Goal: Task Accomplishment & Management: Use online tool/utility

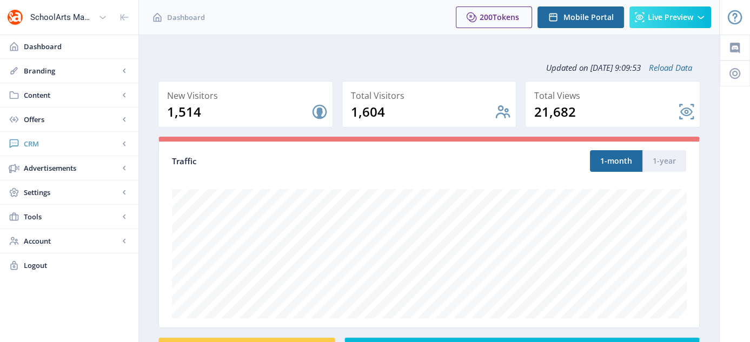
click at [41, 135] on link "CRM" at bounding box center [69, 144] width 138 height 24
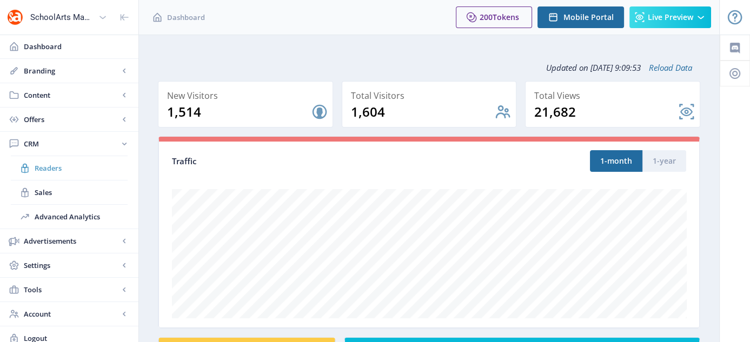
click at [45, 158] on link "Readers" at bounding box center [69, 168] width 117 height 24
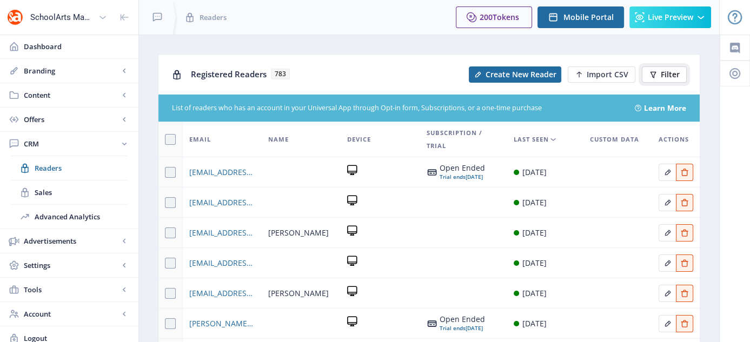
click at [675, 75] on span "Filter" at bounding box center [670, 74] width 19 height 9
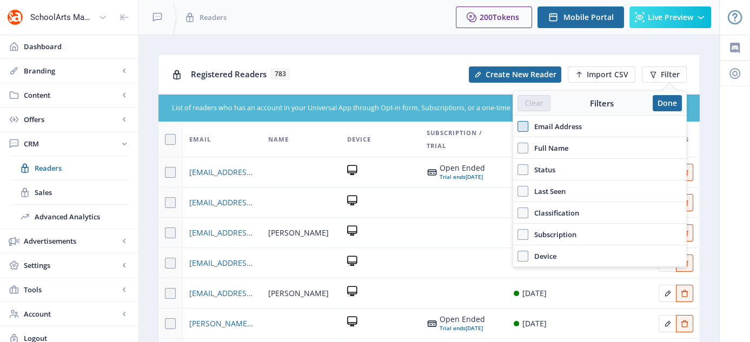
click at [521, 129] on span at bounding box center [523, 126] width 11 height 11
click at [518, 127] on input "Email Address" at bounding box center [518, 126] width 1 height 1
checkbox input "true"
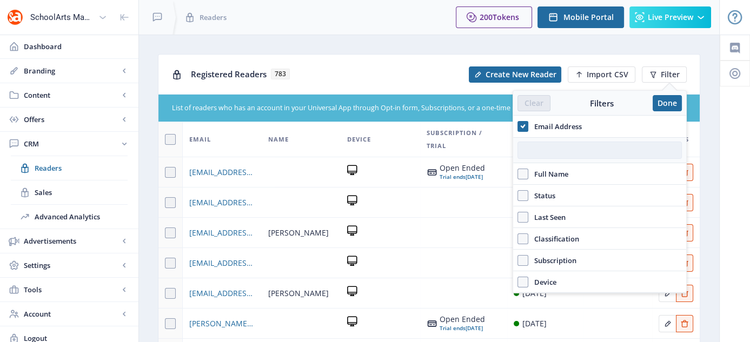
click at [531, 147] on input "text" at bounding box center [600, 150] width 164 height 17
paste input "[EMAIL_ADDRESS][DOMAIN_NAME]"
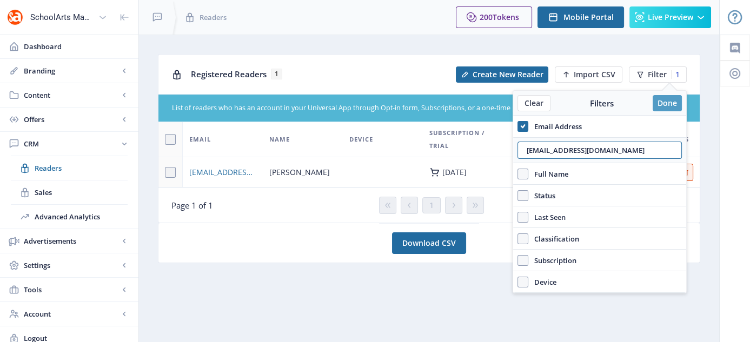
type input "[EMAIL_ADDRESS][DOMAIN_NAME]"
click at [676, 98] on button "Done" at bounding box center [667, 103] width 29 height 16
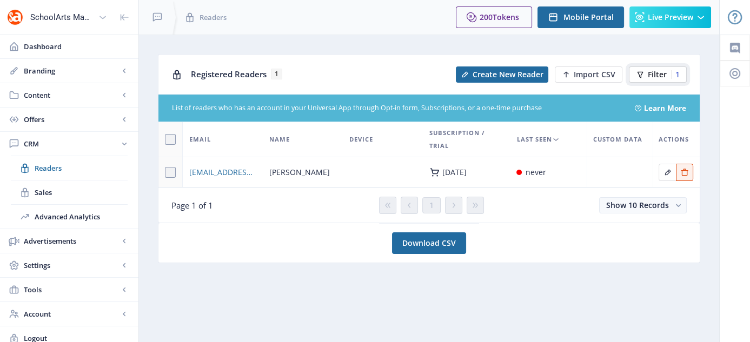
click at [664, 80] on button "Filter 1" at bounding box center [658, 75] width 58 height 16
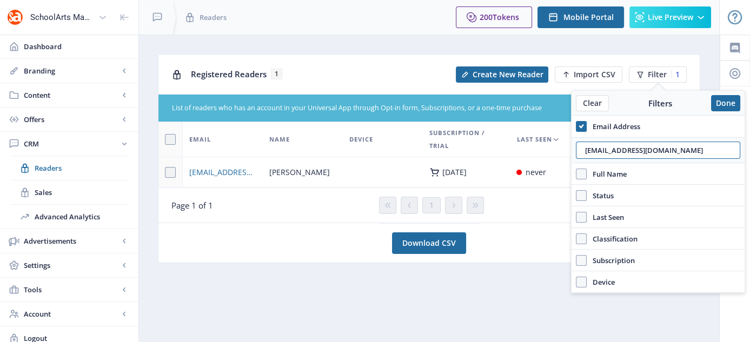
drag, startPoint x: 652, startPoint y: 152, endPoint x: 579, endPoint y: 162, distance: 74.3
click at [579, 162] on div "Email Address [EMAIL_ADDRESS][DOMAIN_NAME] Full Name Status Account Active Last…" at bounding box center [658, 204] width 173 height 177
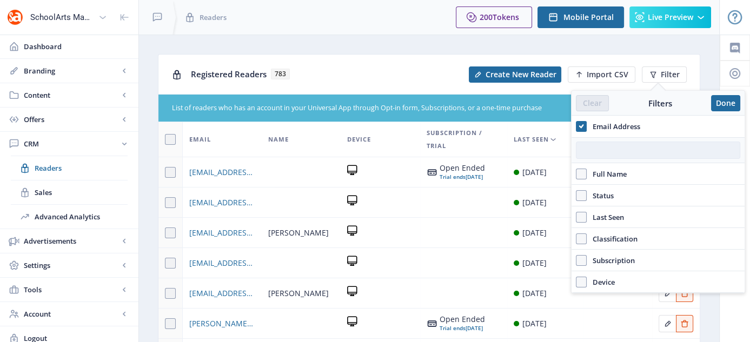
click at [609, 149] on input "text" at bounding box center [658, 150] width 164 height 17
paste input "[EMAIL_ADDRESS][DOMAIN_NAME]"
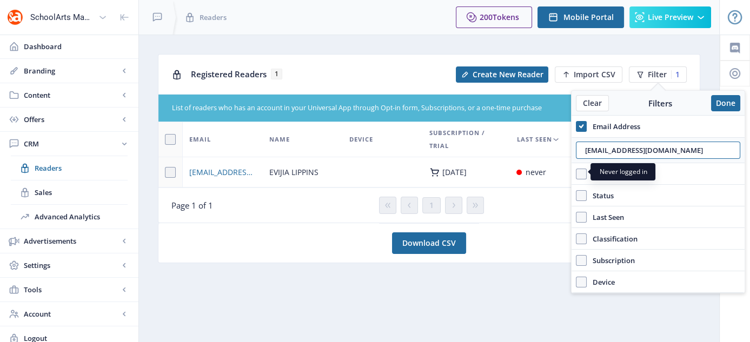
drag, startPoint x: 663, startPoint y: 148, endPoint x: 547, endPoint y: 164, distance: 117.4
click at [547, 164] on nb-layout "SchoolArts Magazine Dashboard Branding App Appearance Brand Brief Pages SEO Web…" at bounding box center [375, 175] width 750 height 350
paste input "melsene@"
type input "[EMAIL_ADDRESS][DOMAIN_NAME]"
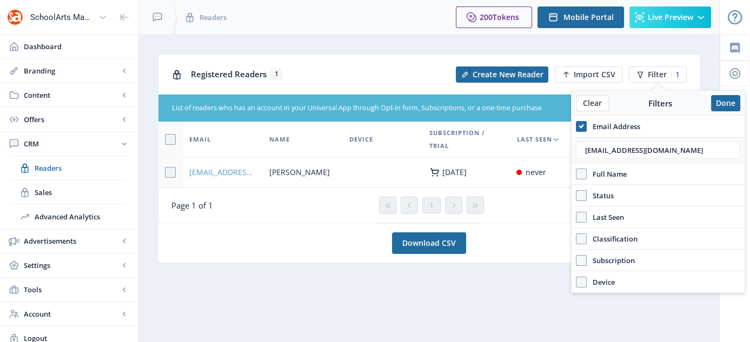
click at [224, 171] on span "[EMAIL_ADDRESS][DOMAIN_NAME]" at bounding box center [222, 172] width 67 height 13
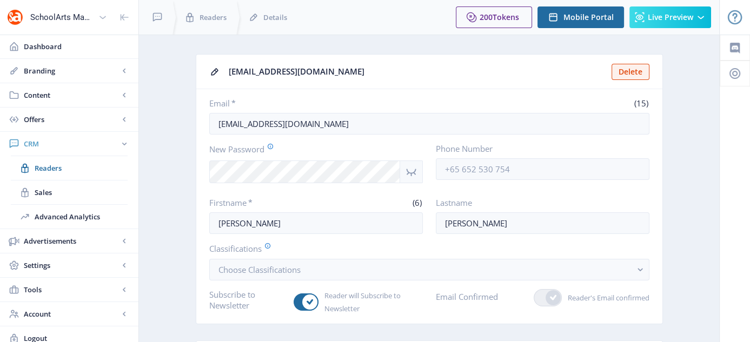
click at [36, 139] on span "CRM" at bounding box center [71, 143] width 95 height 11
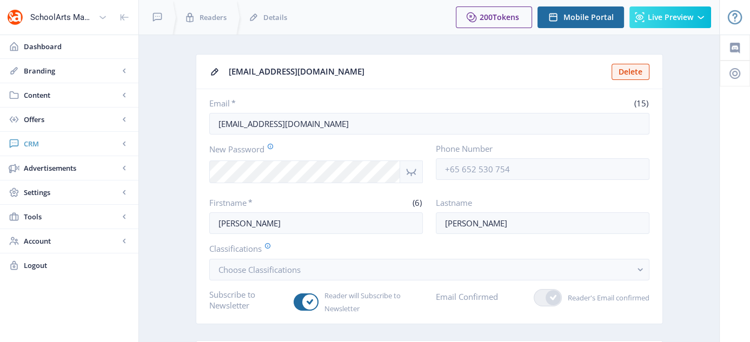
click at [28, 141] on span "CRM" at bounding box center [71, 143] width 95 height 11
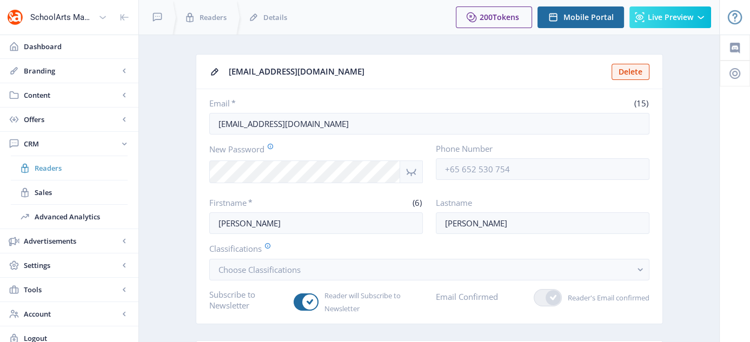
click at [52, 161] on link "Readers" at bounding box center [69, 168] width 117 height 24
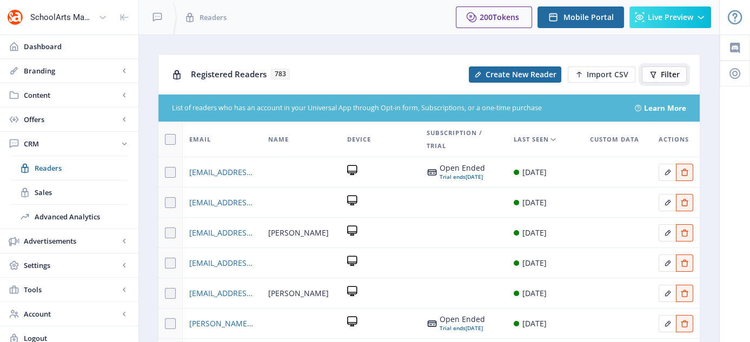
click at [671, 72] on span "Filter" at bounding box center [670, 74] width 19 height 9
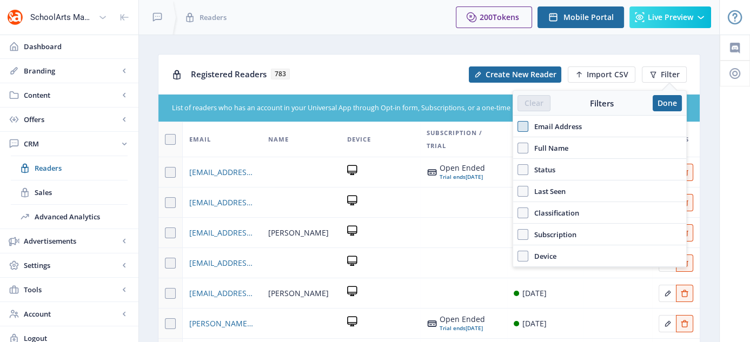
click at [521, 127] on span at bounding box center [523, 126] width 11 height 11
click at [518, 127] on input "Email Address" at bounding box center [518, 126] width 1 height 1
checkbox input "true"
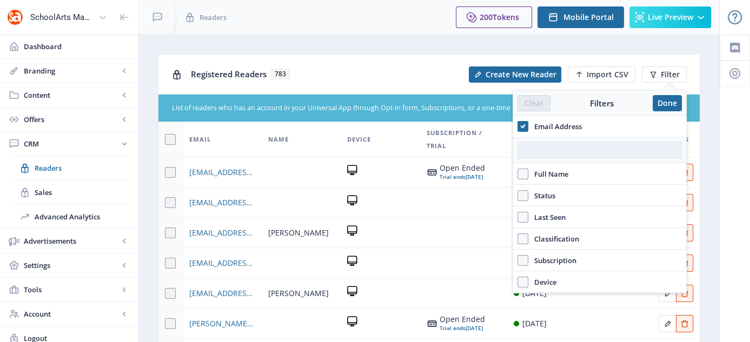
click at [564, 146] on input "text" at bounding box center [600, 150] width 164 height 17
paste input "[EMAIL_ADDRESS][DOMAIN_NAME]"
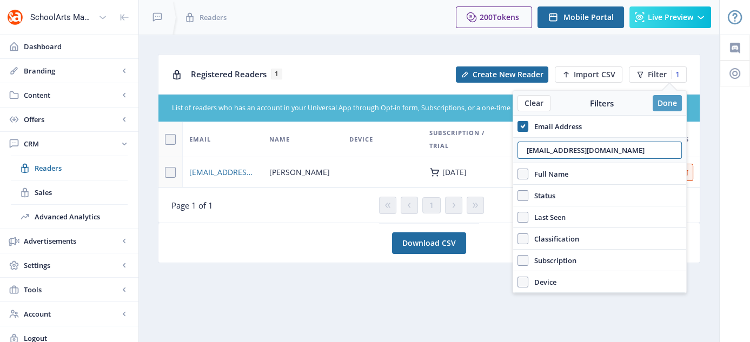
type input "[EMAIL_ADDRESS][DOMAIN_NAME]"
click at [671, 102] on button "Done" at bounding box center [667, 103] width 29 height 16
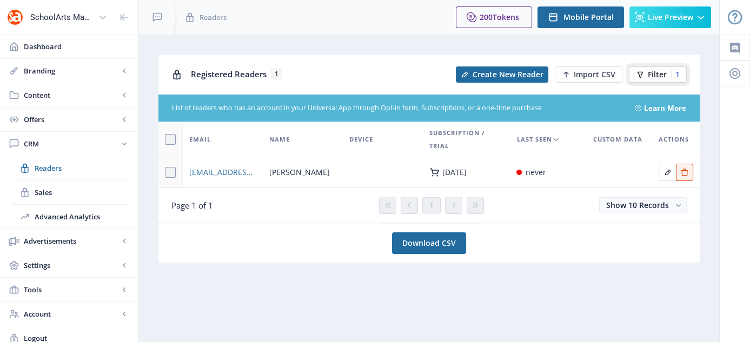
click at [663, 80] on button "Filter 1" at bounding box center [658, 75] width 58 height 16
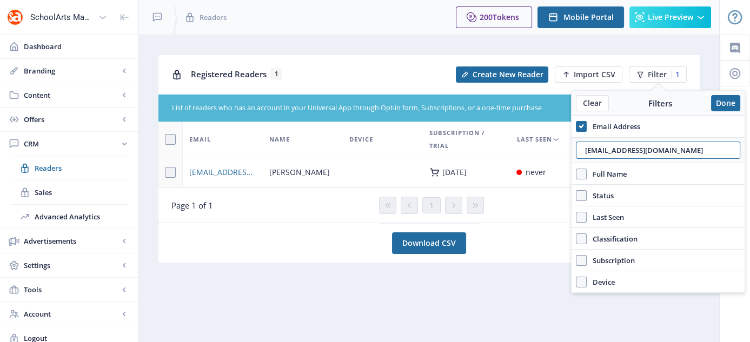
drag, startPoint x: 647, startPoint y: 146, endPoint x: 529, endPoint y: 154, distance: 118.2
click at [529, 154] on nb-layout "SchoolArts Magazine Dashboard Branding App Appearance Brand Brief Pages SEO Web…" at bounding box center [375, 175] width 750 height 350
paste input "ejaecks"
drag, startPoint x: 649, startPoint y: 147, endPoint x: 586, endPoint y: 155, distance: 63.9
click at [586, 155] on input "[EMAIL_ADDRESS][DOMAIN_NAME]" at bounding box center [658, 150] width 164 height 17
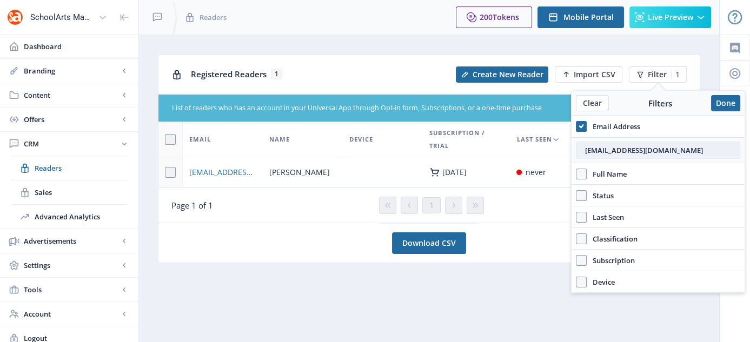
paste input "aallerh"
type input "[EMAIL_ADDRESS][DOMAIN_NAME]"
click at [716, 103] on button "Done" at bounding box center [725, 103] width 29 height 16
